Goal: Information Seeking & Learning: Learn about a topic

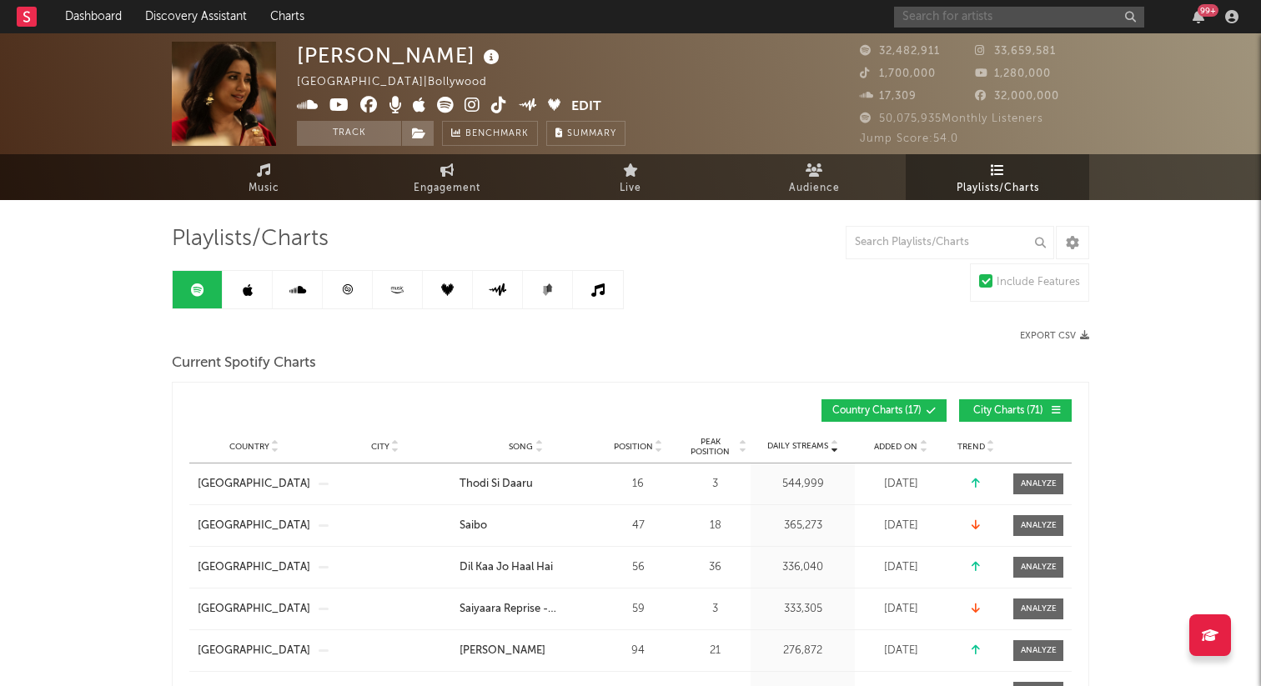
click at [938, 20] on input "text" at bounding box center [1019, 17] width 250 height 21
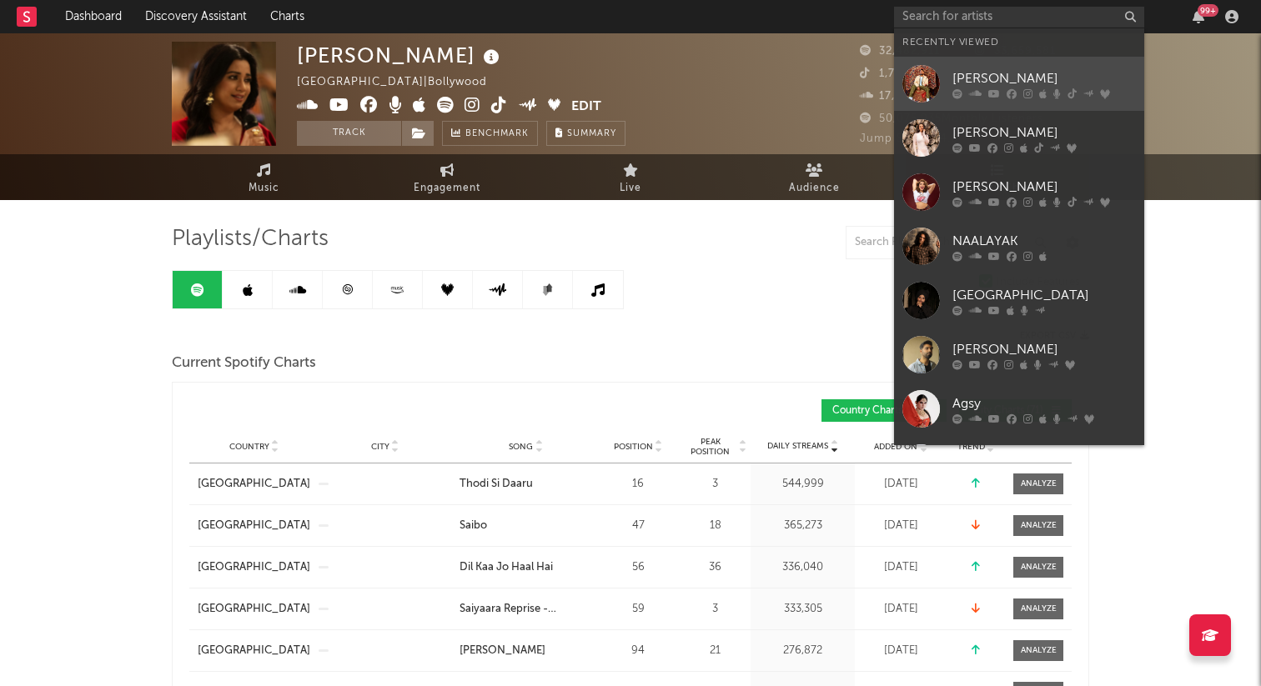
click at [963, 82] on div "[PERSON_NAME]" at bounding box center [1043, 78] width 183 height 20
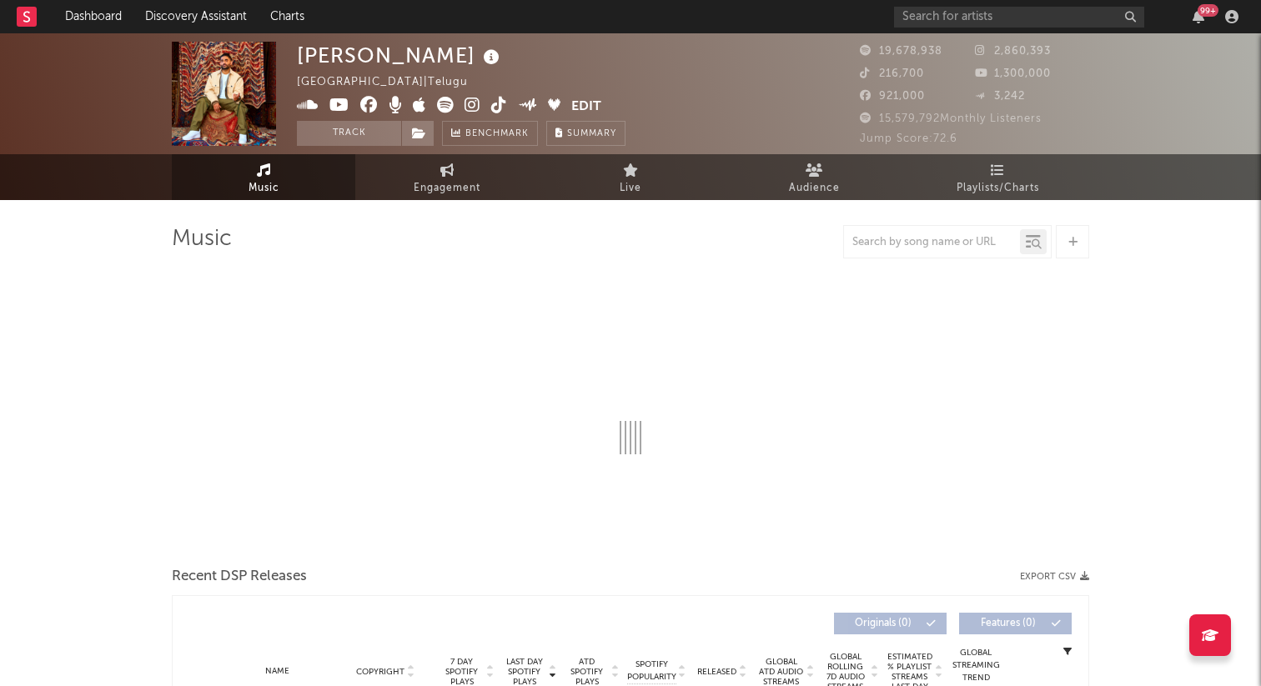
select select "6m"
